Goal: Task Accomplishment & Management: Manage account settings

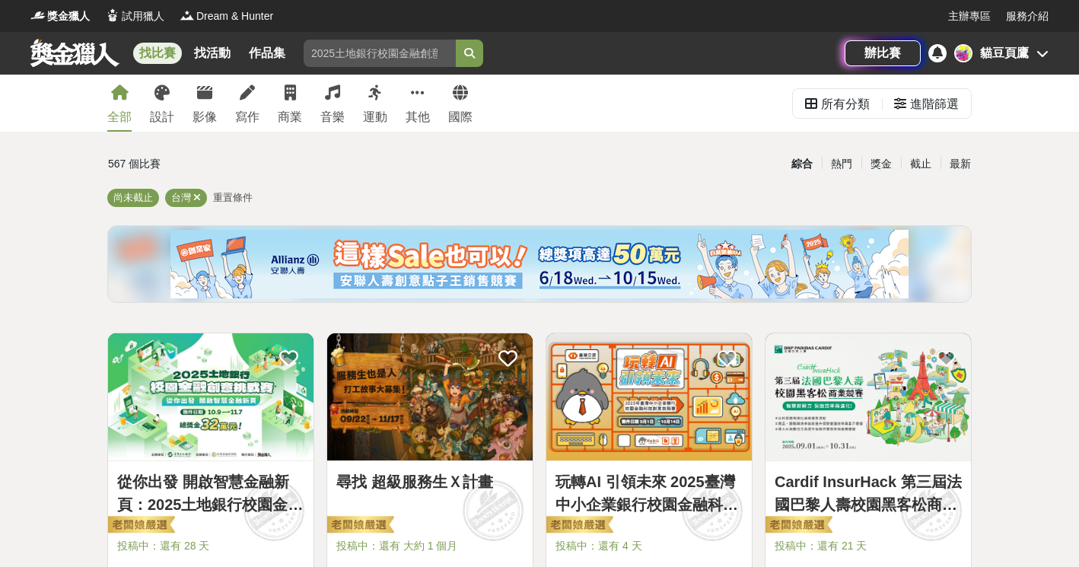
click at [987, 60] on div "貓豆頁鷹" at bounding box center [1004, 53] width 49 height 18
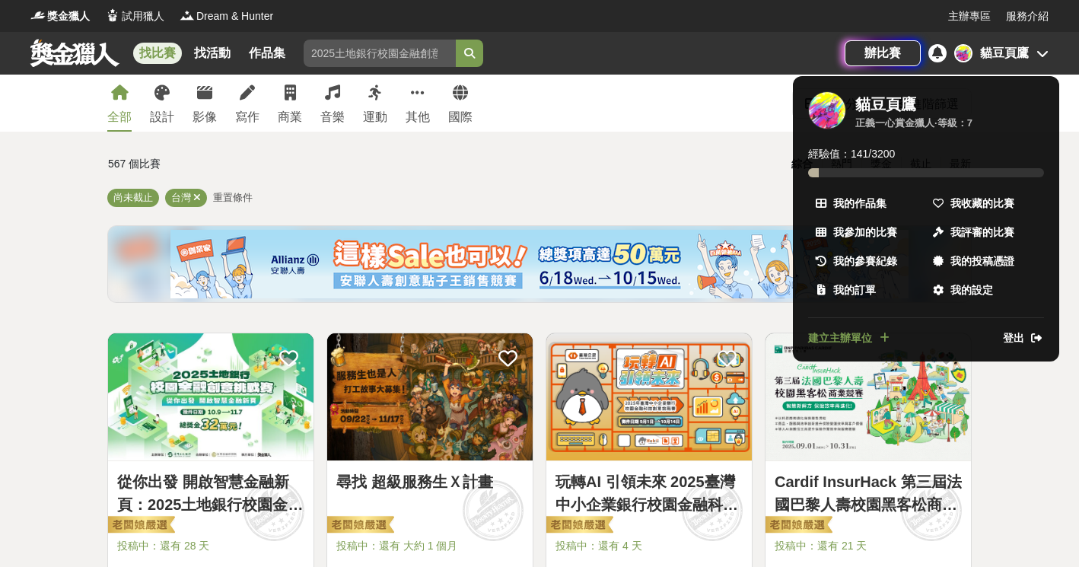
click at [947, 206] on link "我收藏的比賽" at bounding box center [984, 202] width 117 height 27
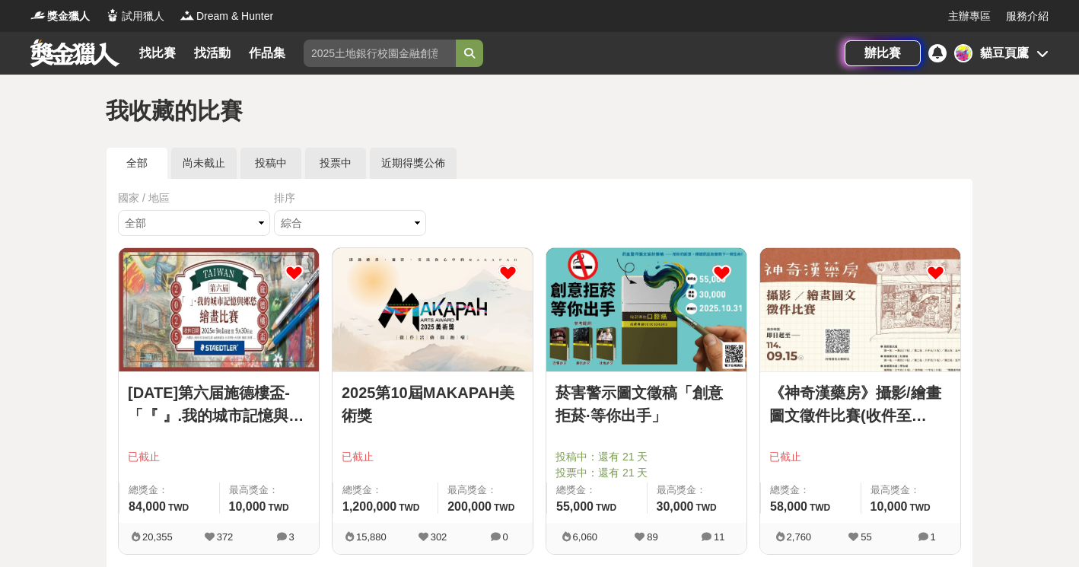
click at [605, 302] on img at bounding box center [646, 309] width 200 height 123
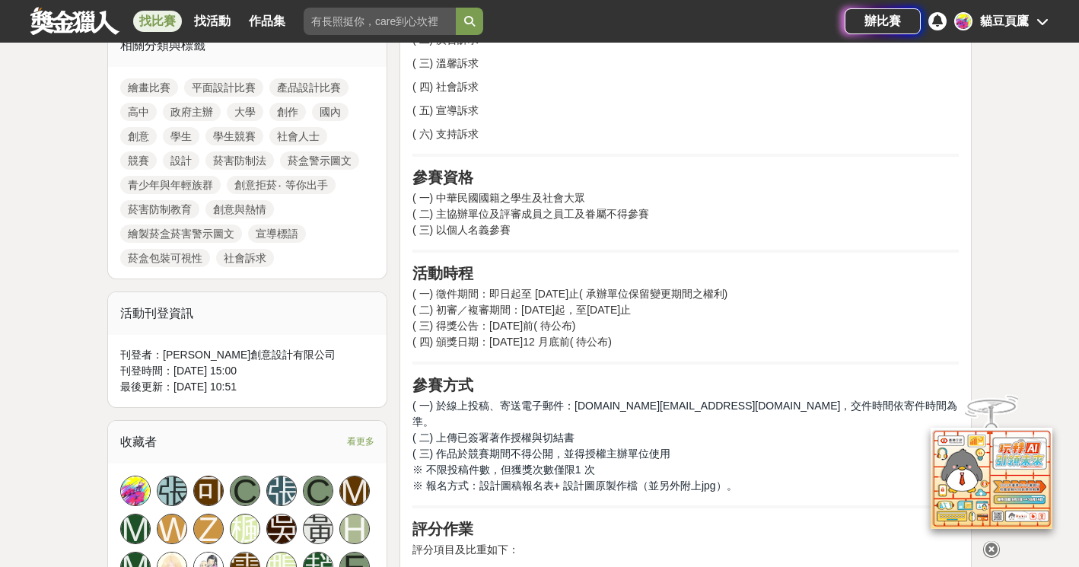
scroll to position [818, 0]
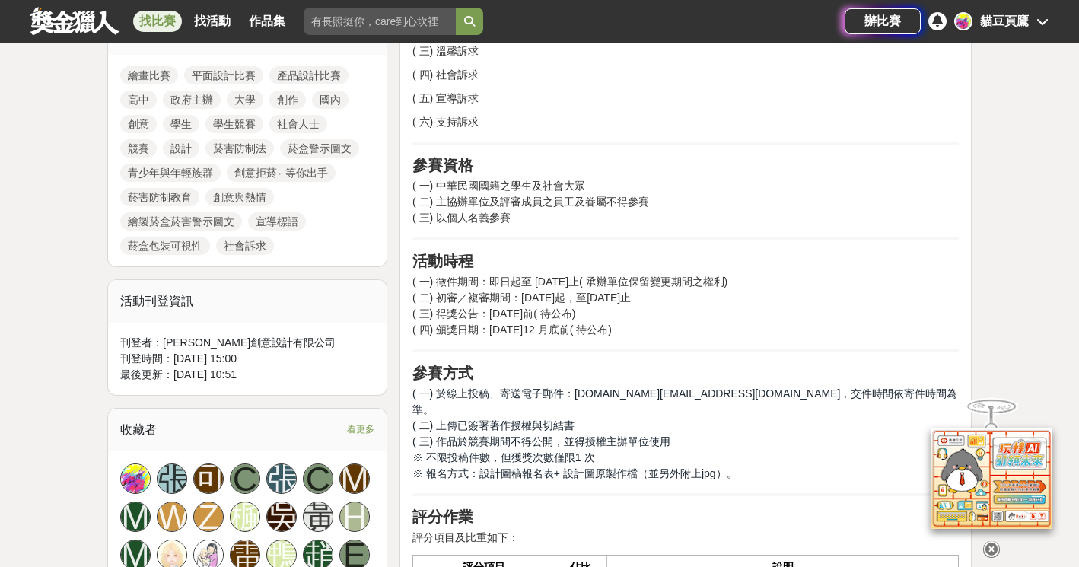
click at [978, 535] on div at bounding box center [991, 546] width 152 height 26
click at [989, 541] on icon at bounding box center [991, 549] width 17 height 17
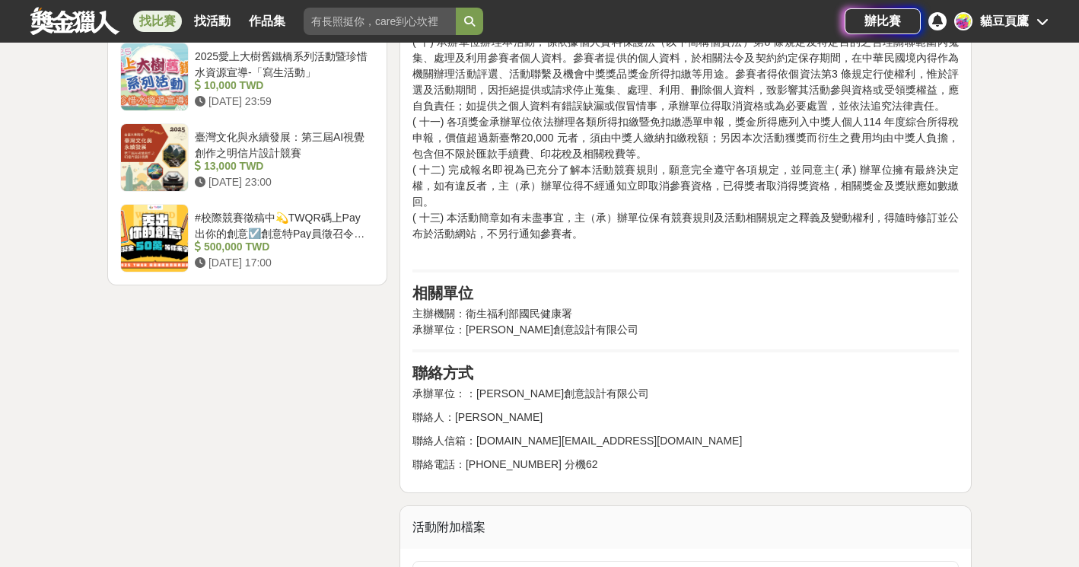
scroll to position [2197, 0]
